Goal: Navigation & Orientation: Understand site structure

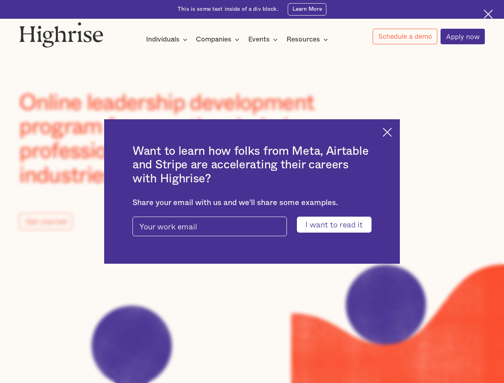
click at [339, 225] on input "I want to read it" at bounding box center [334, 225] width 75 height 16
click at [392, 131] on img at bounding box center [387, 132] width 9 height 9
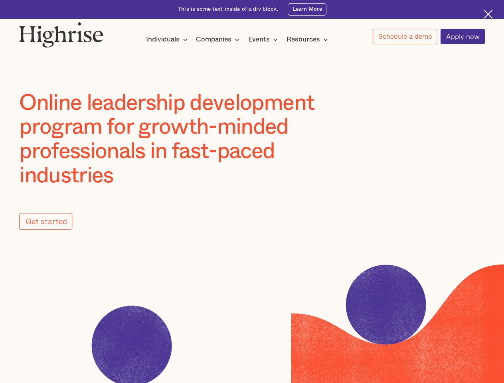
click at [62, 33] on img at bounding box center [61, 35] width 84 height 26
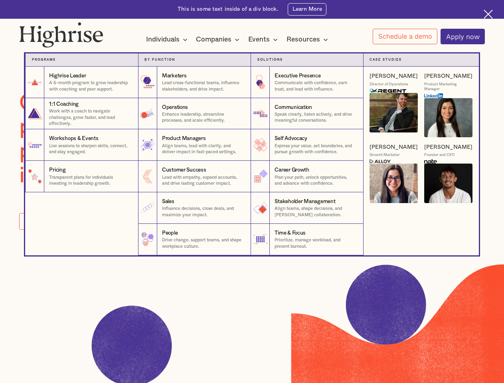
click at [167, 40] on div "Individuals" at bounding box center [163, 40] width 34 height 10
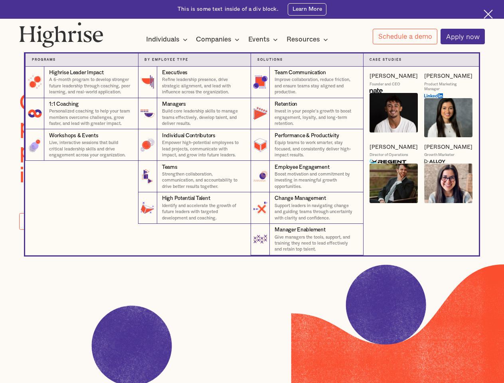
click at [219, 40] on div "Companies" at bounding box center [214, 40] width 36 height 10
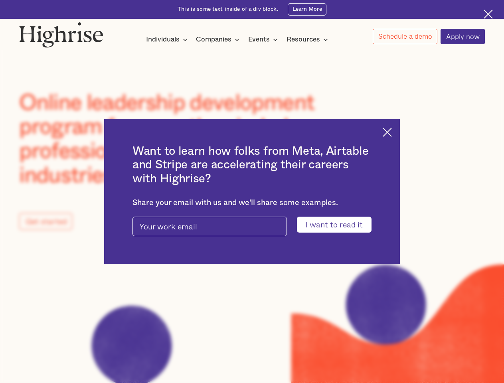
click at [339, 225] on input "I want to read it" at bounding box center [334, 225] width 75 height 16
click at [392, 131] on img at bounding box center [387, 132] width 9 height 9
